Goal: Transaction & Acquisition: Obtain resource

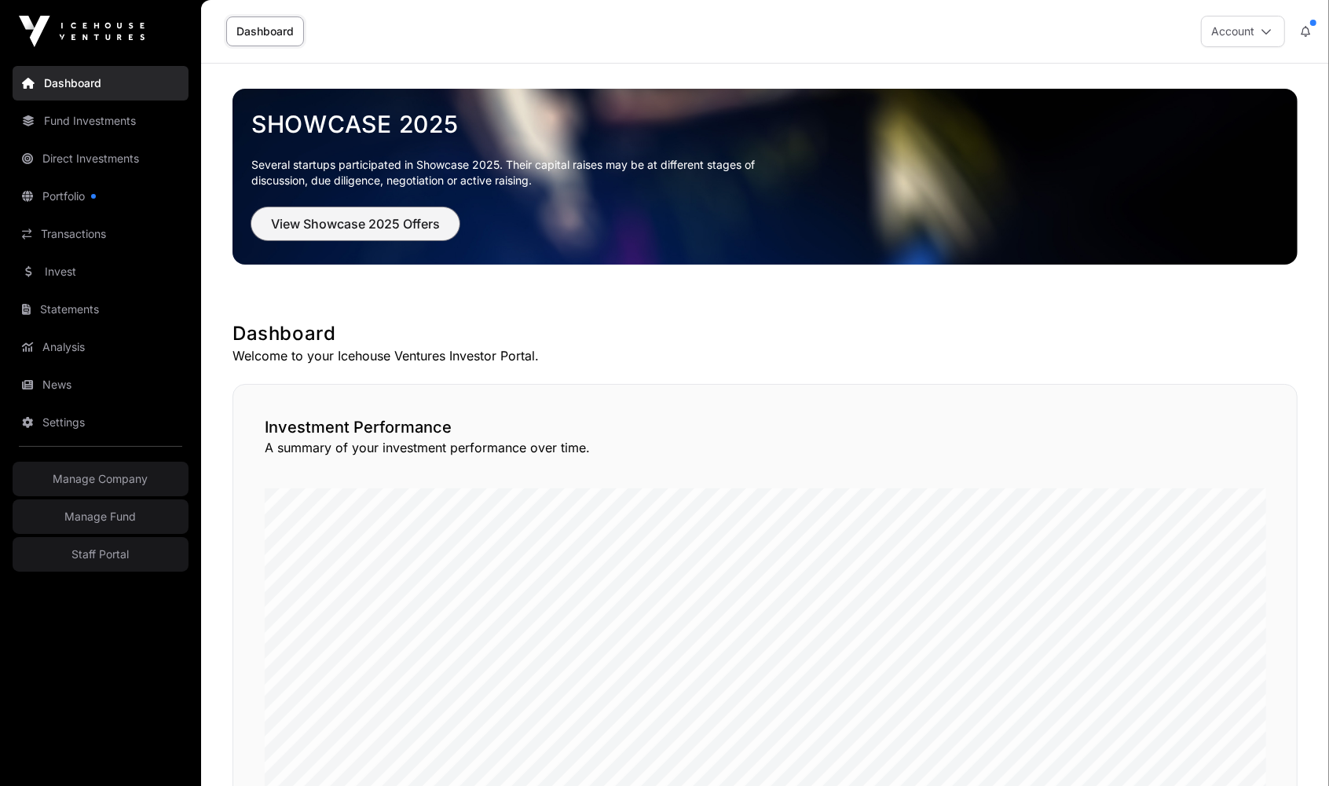
click at [350, 220] on span "View Showcase 2025 Offers" at bounding box center [355, 223] width 169 height 19
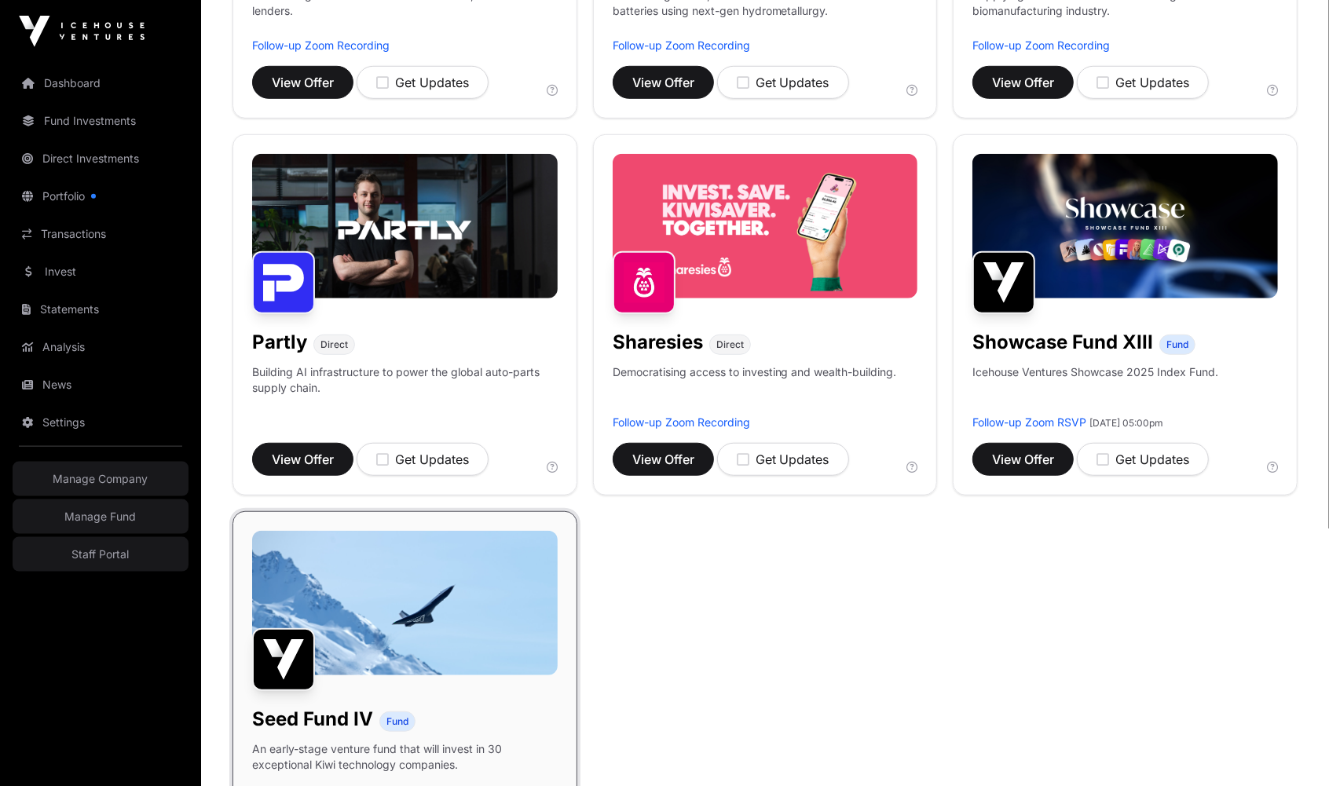
scroll to position [1002, 0]
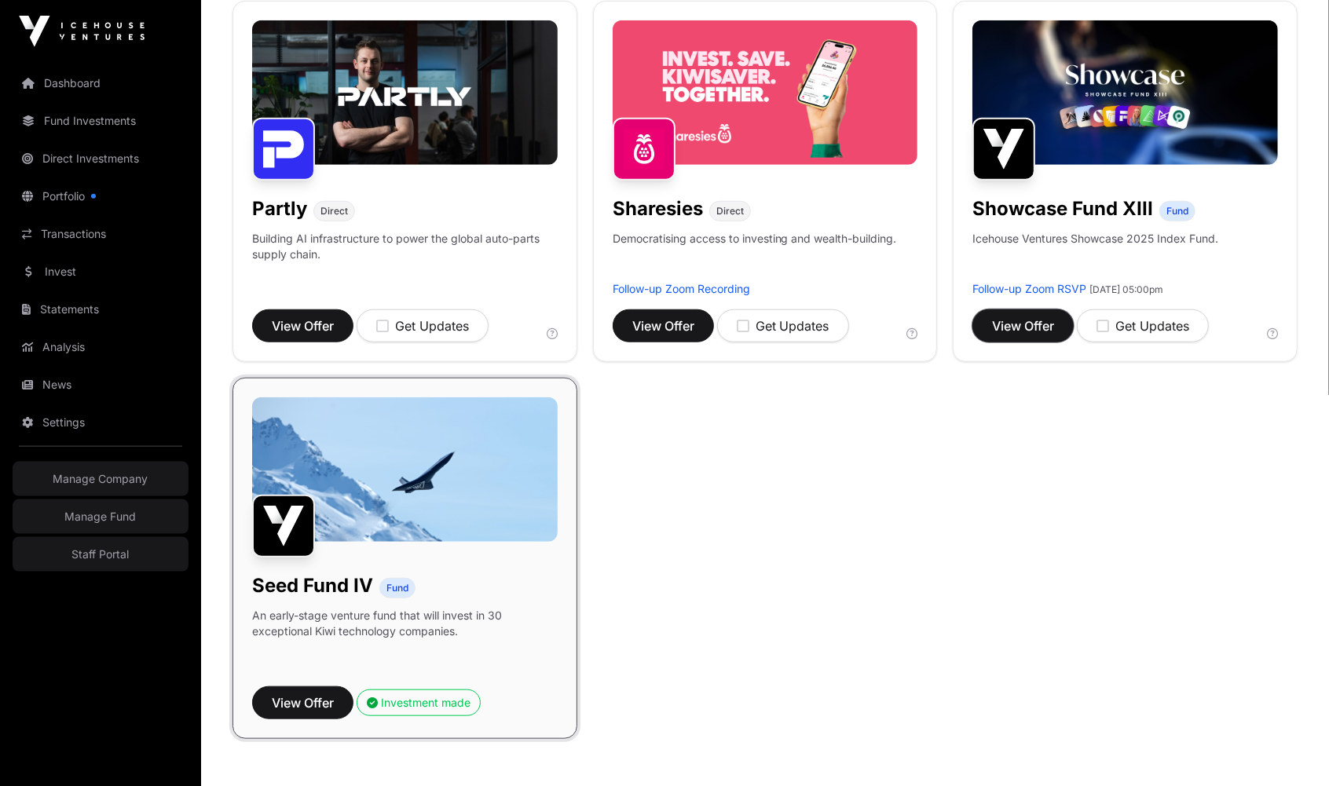
click at [1042, 313] on button "View Offer" at bounding box center [1023, 326] width 101 height 33
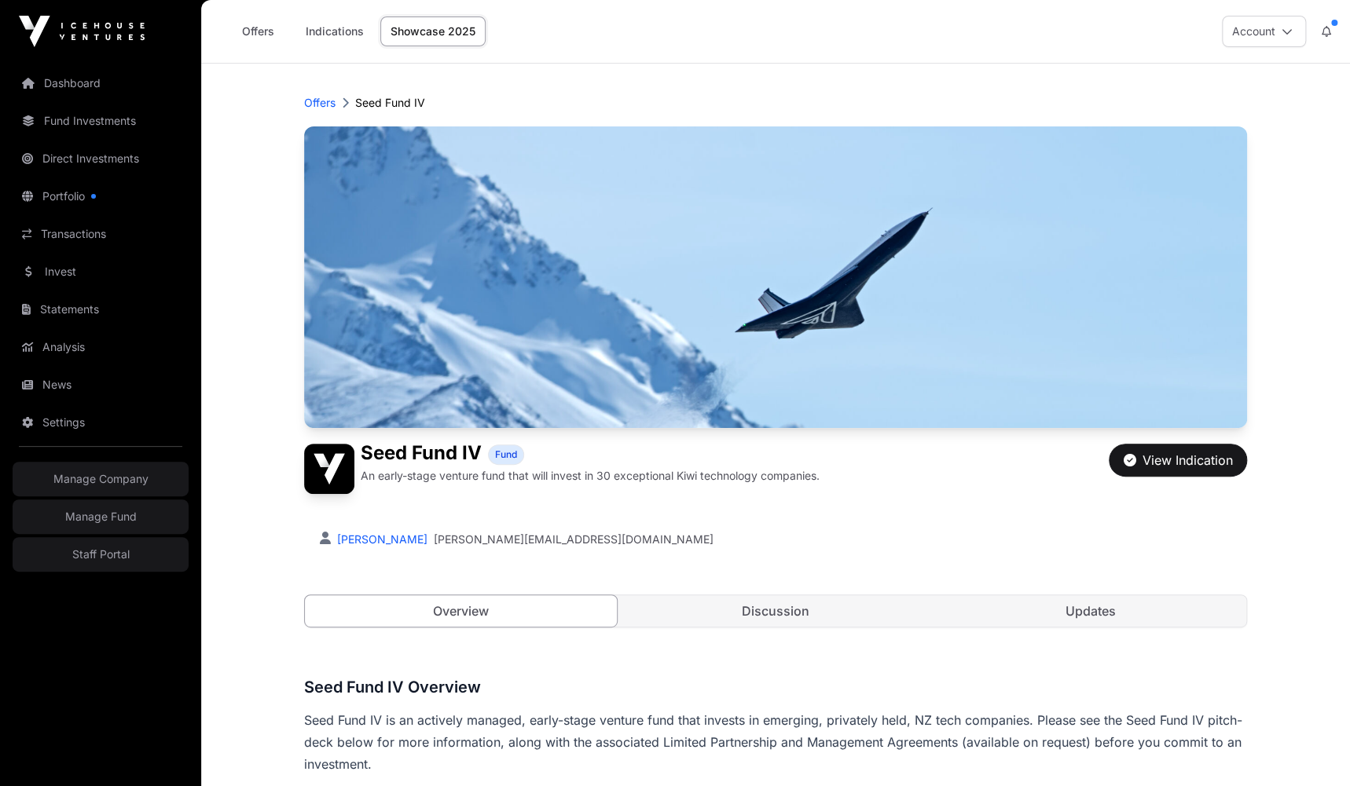
click at [427, 29] on link "Showcase 2025" at bounding box center [432, 31] width 105 height 30
click at [320, 108] on p "Offers" at bounding box center [319, 103] width 31 height 16
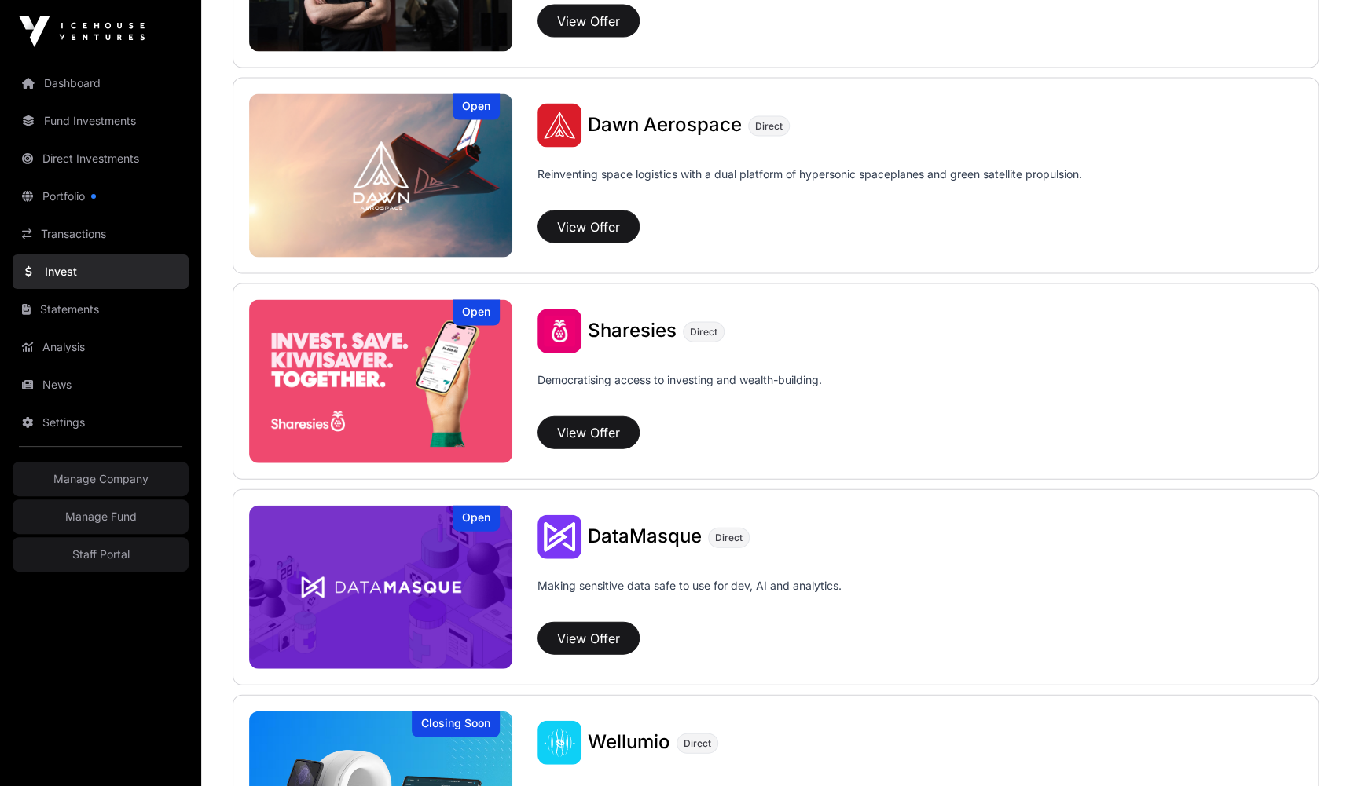
scroll to position [1784, 0]
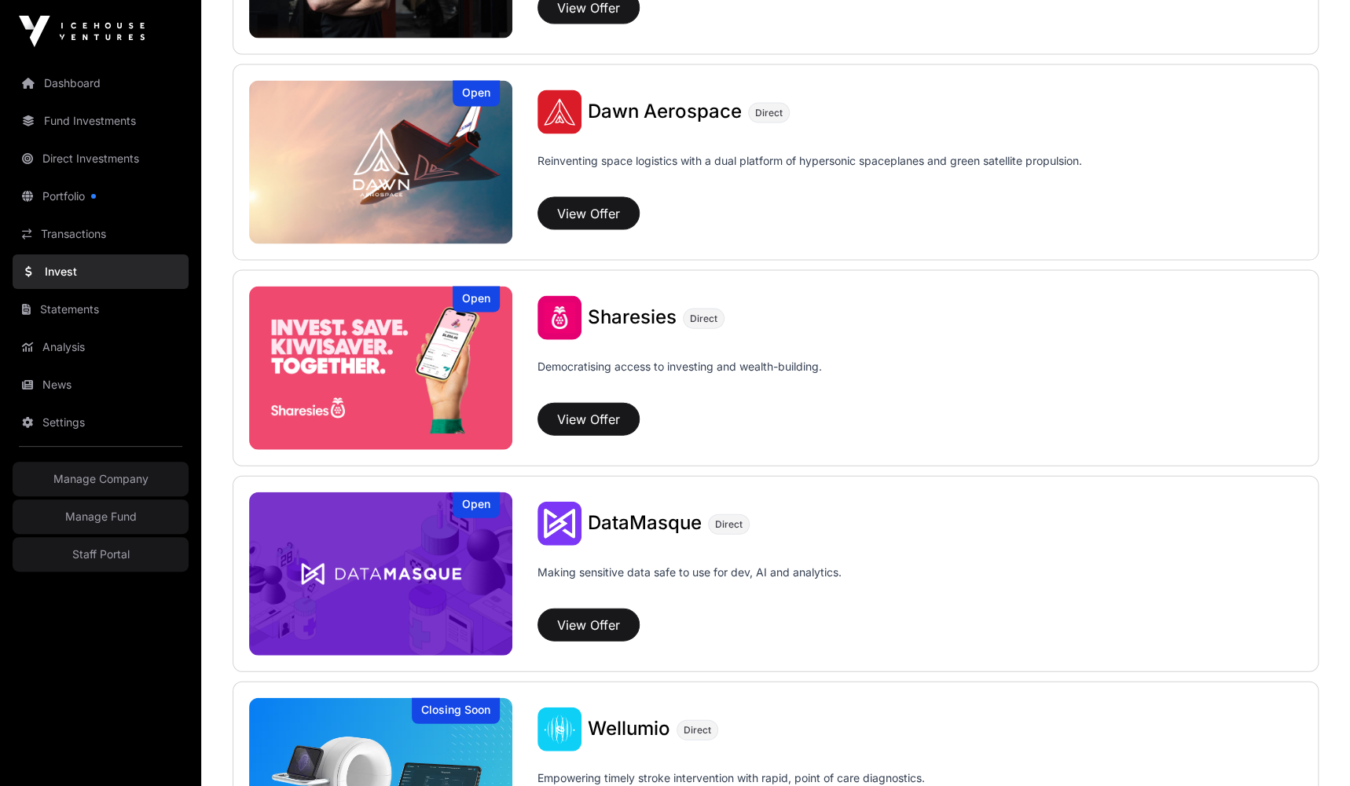
click at [616, 312] on span "Sharesies" at bounding box center [632, 317] width 89 height 23
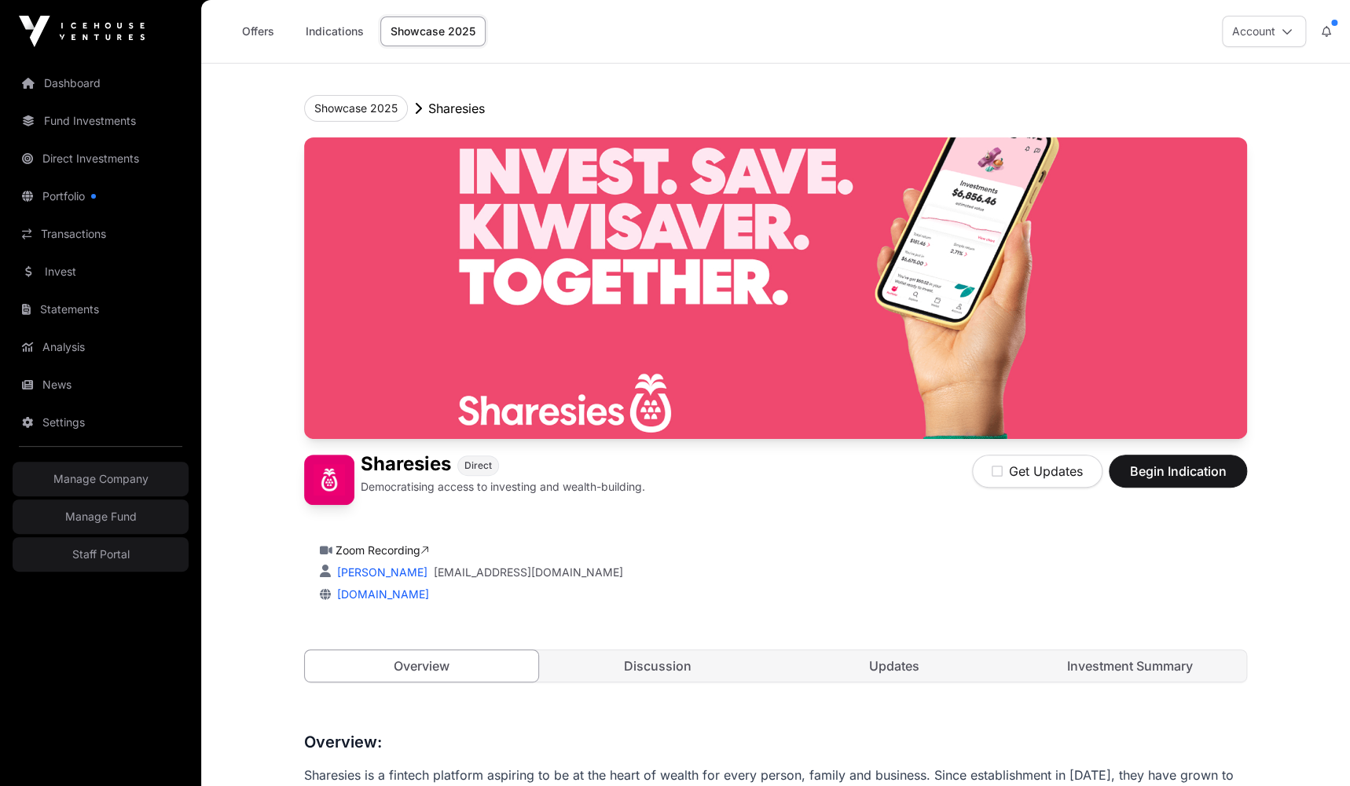
click at [135, 571] on link "Staff Portal" at bounding box center [101, 554] width 176 height 35
